Goal: Information Seeking & Learning: Learn about a topic

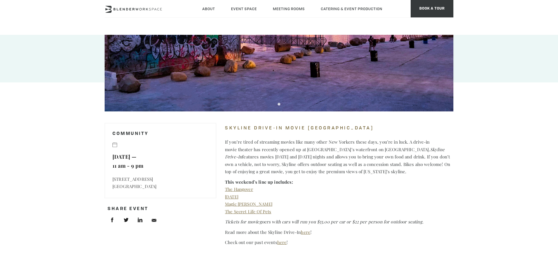
scroll to position [153, 0]
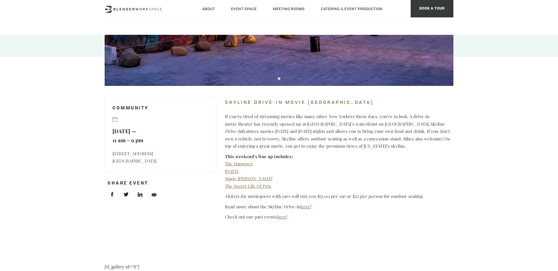
click at [322, 165] on p "This weekend’s line up includes: The Hangover [DATE] Magic [PERSON_NAME] The Se…" at bounding box center [339, 171] width 228 height 37
drag, startPoint x: 300, startPoint y: 159, endPoint x: 221, endPoint y: 157, distance: 78.4
click at [221, 157] on section "Skyline Drive-In Movie NYC If you’re tired of streaming movies like many other …" at bounding box center [334, 158] width 237 height 132
click at [223, 157] on section "Skyline Drive-In Movie NYC If you’re tired of streaming movies like many other …" at bounding box center [334, 158] width 237 height 132
drag, startPoint x: 279, startPoint y: 78, endPoint x: 281, endPoint y: 91, distance: 12.7
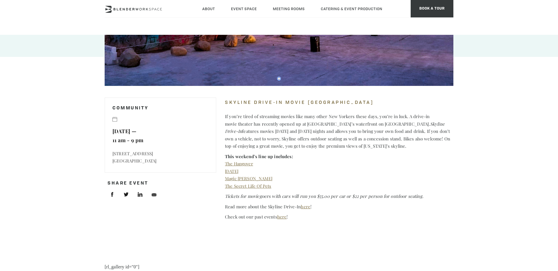
click at [281, 91] on div "Community Greenpoint Skyline Drive-In Movie Community [DATE] 11 am - 9 pm [STRE…" at bounding box center [279, 190] width 558 height 617
click at [279, 79] on button at bounding box center [278, 78] width 3 height 3
drag, startPoint x: 279, startPoint y: 79, endPoint x: 279, endPoint y: 70, distance: 8.7
click at [297, 218] on p "Check out our past events here !" at bounding box center [339, 217] width 228 height 8
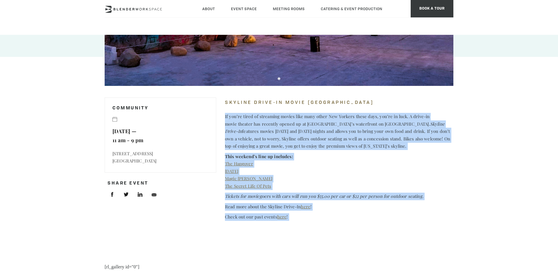
drag, startPoint x: 283, startPoint y: 218, endPoint x: 224, endPoint y: 111, distance: 122.7
click at [224, 111] on section "Skyline Drive-In Movie NYC If you’re tired of streaming movies like many other …" at bounding box center [334, 158] width 237 height 132
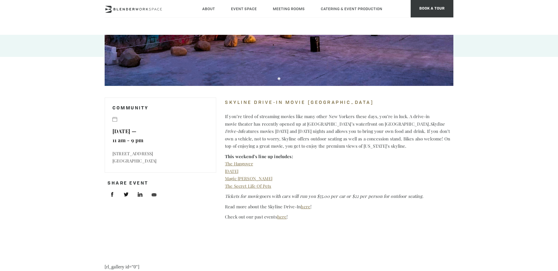
click at [221, 100] on section "Skyline Drive-In Movie NYC If you’re tired of streaming movies like many other …" at bounding box center [334, 158] width 237 height 132
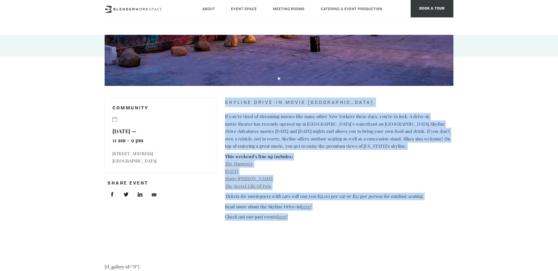
drag, startPoint x: 225, startPoint y: 100, endPoint x: 294, endPoint y: 220, distance: 138.3
click at [294, 220] on section "Skyline Drive-In Movie NYC If you’re tired of streaming movies like many other …" at bounding box center [334, 158] width 237 height 132
